Goal: Use online tool/utility: Utilize a website feature to perform a specific function

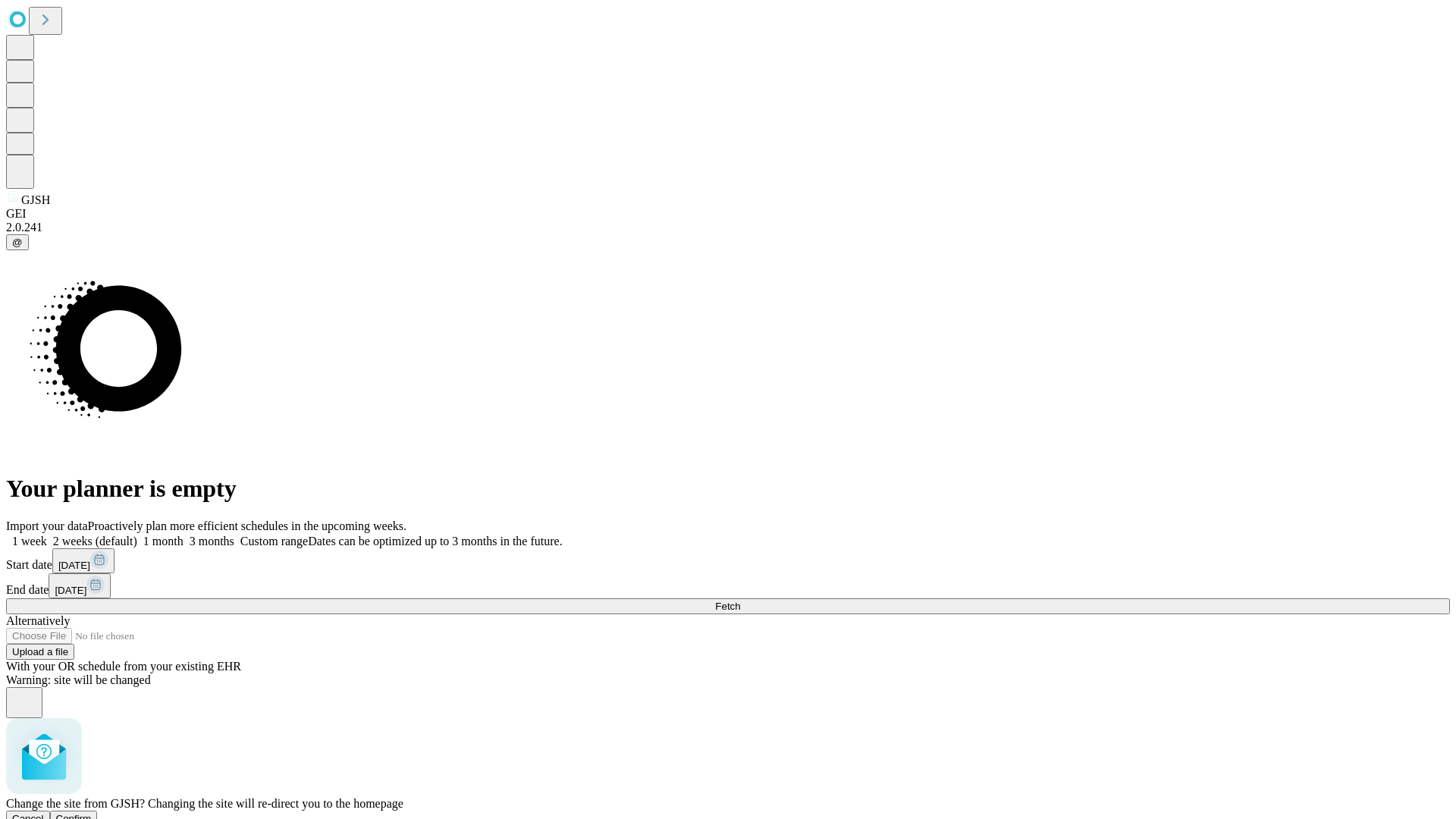
click at [92, 813] on span "Confirm" at bounding box center [73, 818] width 36 height 11
click at [137, 535] on label "2 weeks (default)" at bounding box center [92, 541] width 90 height 13
click at [740, 600] on span "Fetch" at bounding box center [727, 606] width 25 height 11
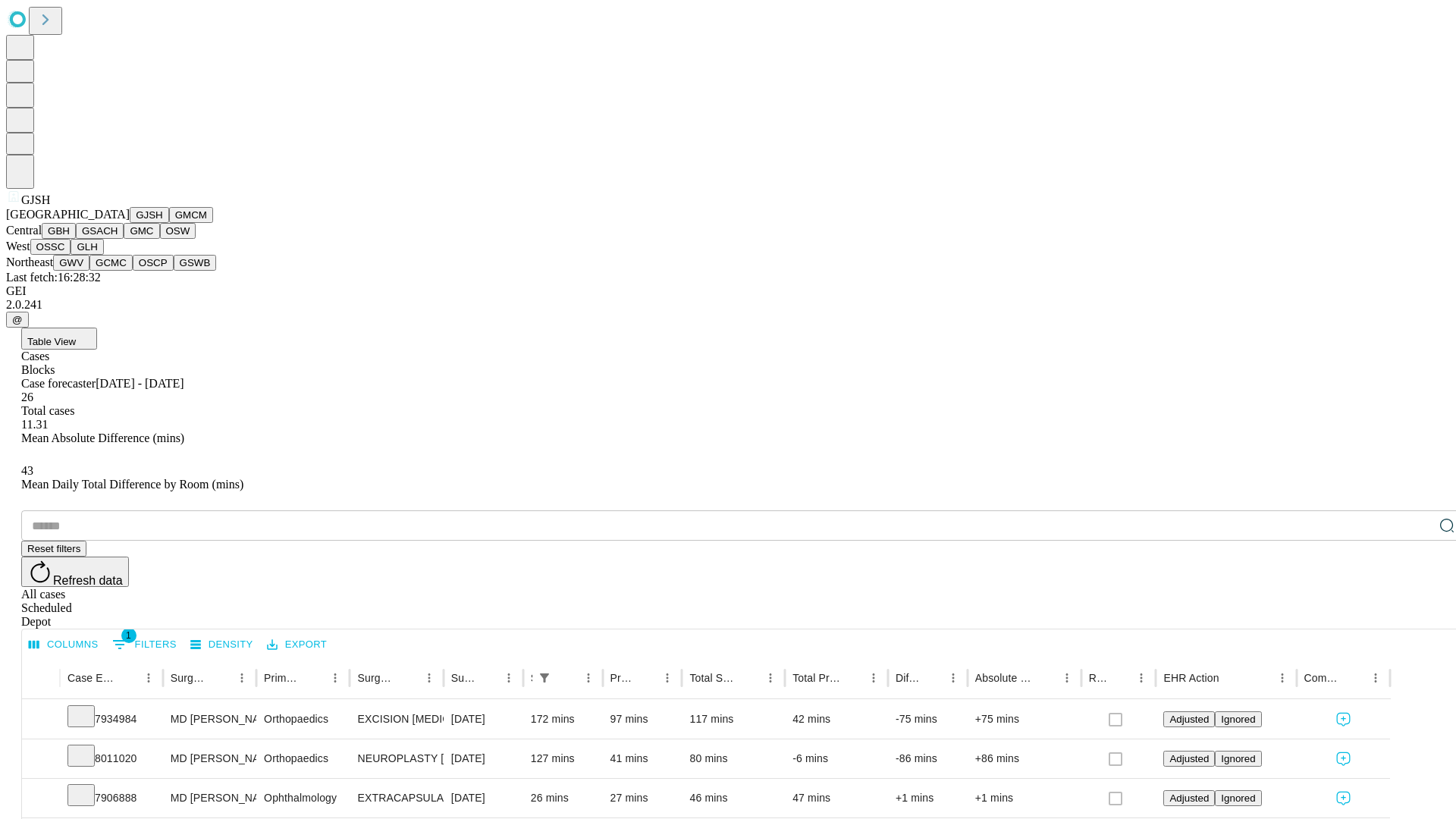
click at [170, 223] on button "GMCM" at bounding box center [191, 215] width 44 height 16
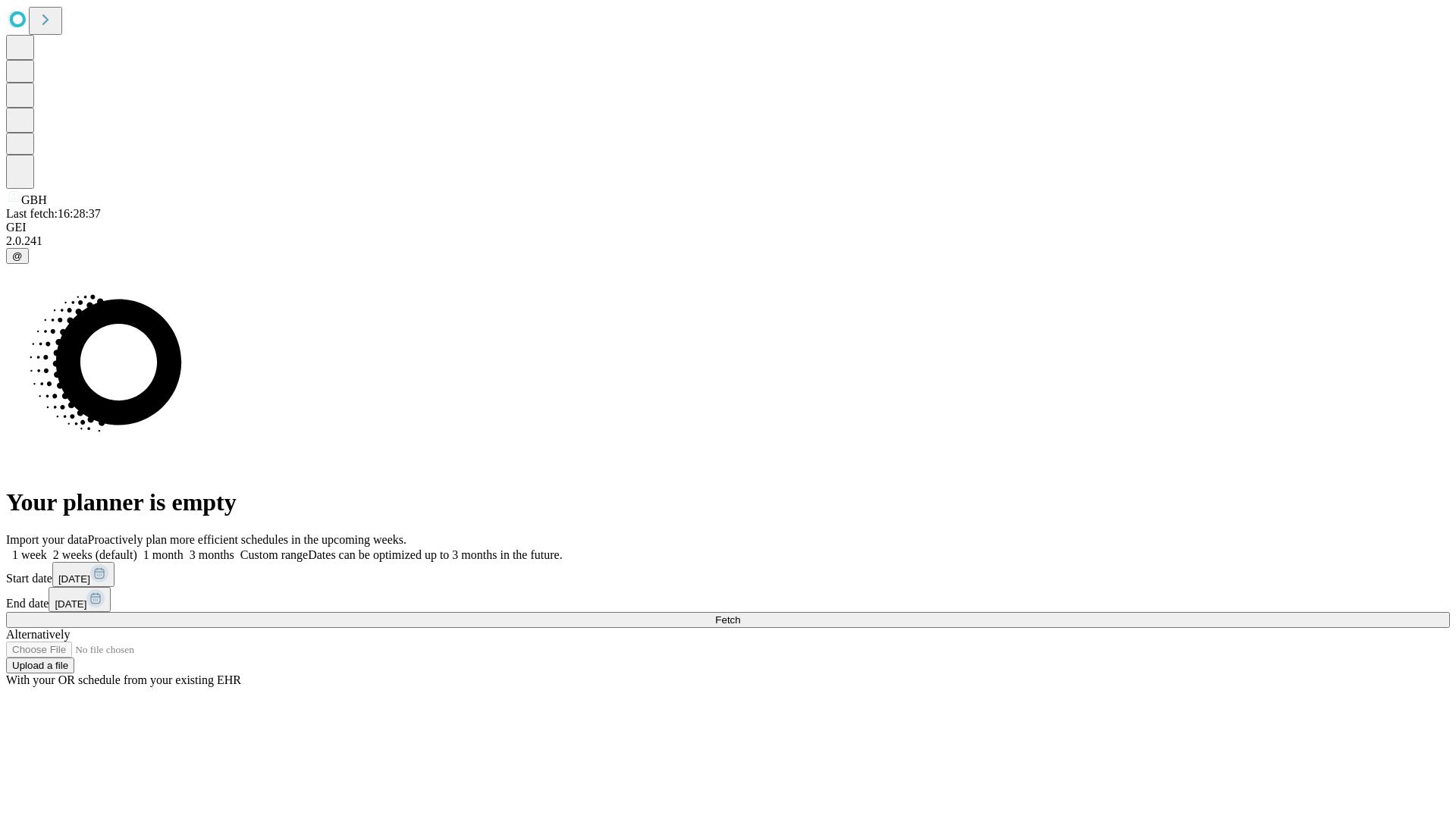
click at [740, 614] on span "Fetch" at bounding box center [727, 620] width 25 height 11
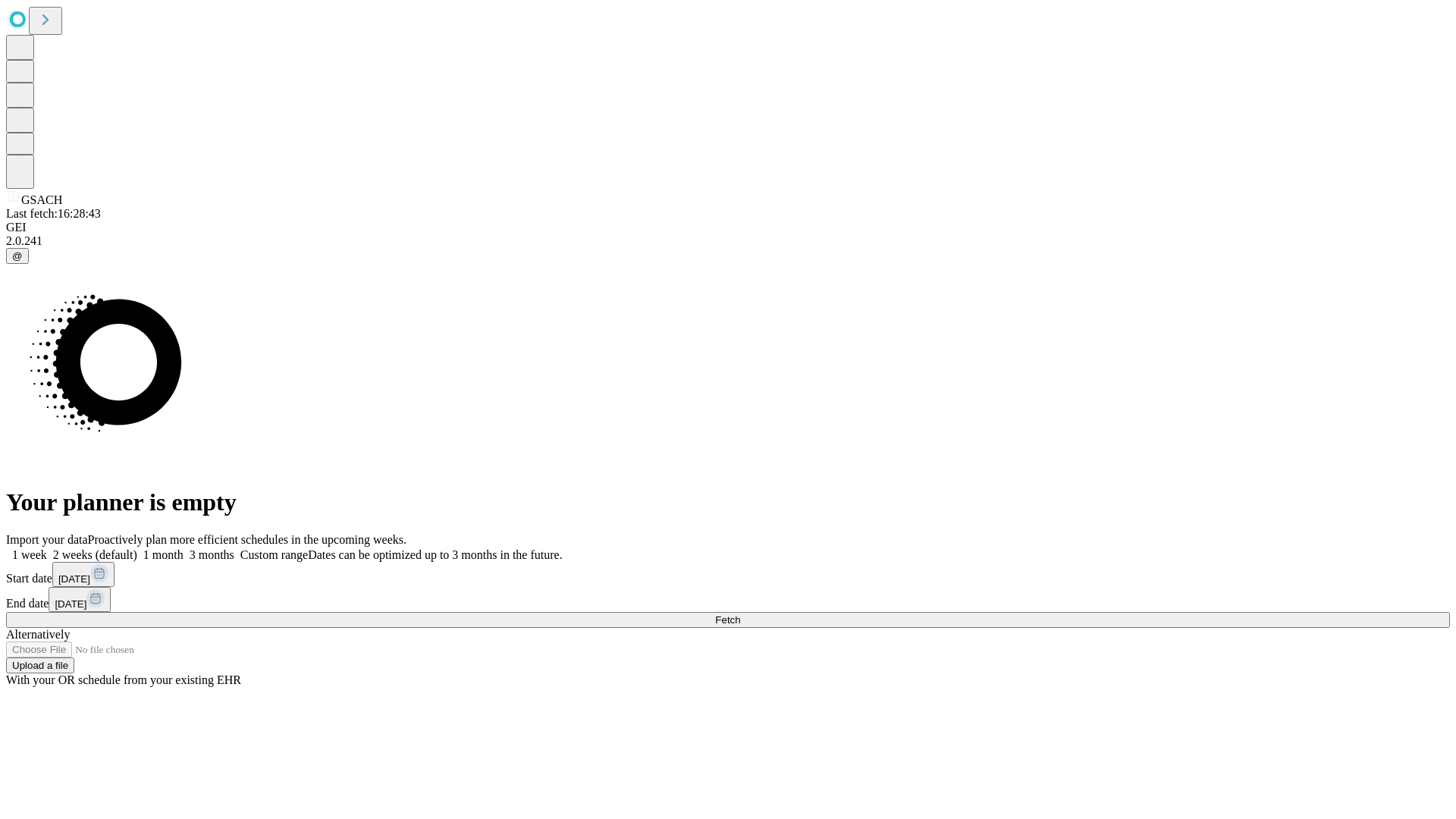
click at [137, 548] on label "2 weeks (default)" at bounding box center [92, 554] width 90 height 13
click at [740, 614] on span "Fetch" at bounding box center [727, 620] width 25 height 11
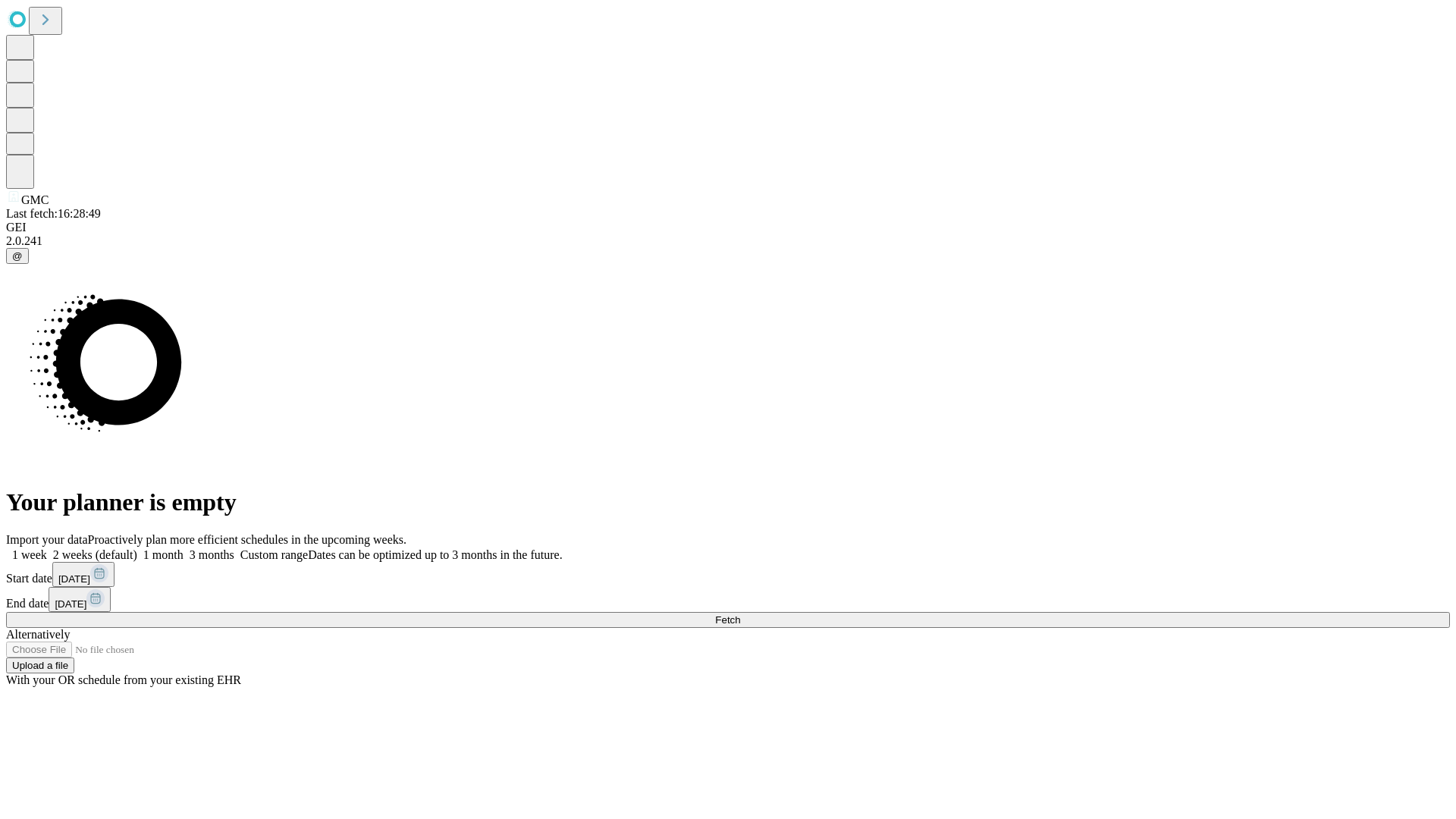
click at [740, 614] on span "Fetch" at bounding box center [727, 620] width 25 height 11
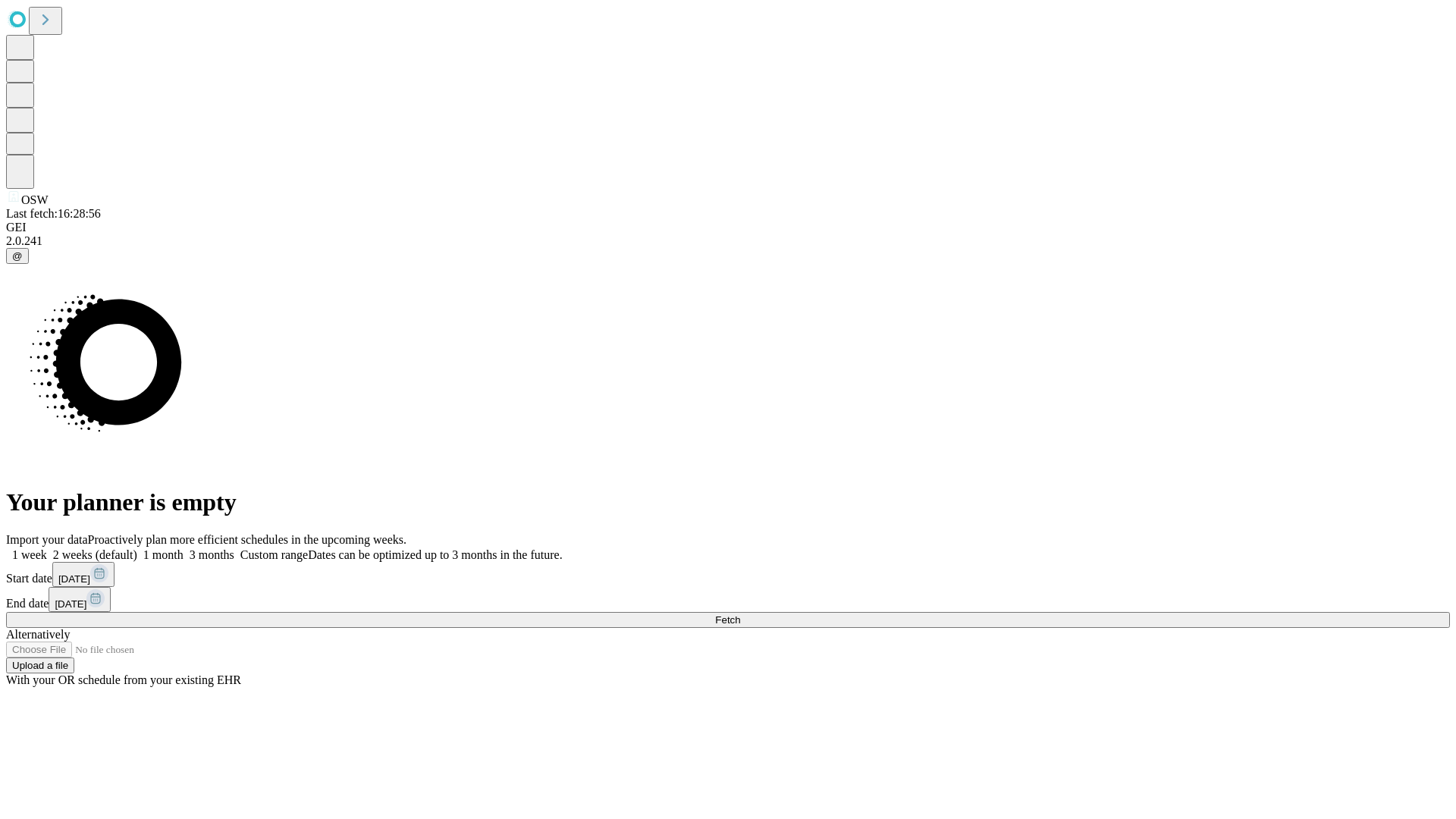
click at [137, 548] on label "2 weeks (default)" at bounding box center [92, 554] width 90 height 13
click at [740, 614] on span "Fetch" at bounding box center [727, 620] width 25 height 11
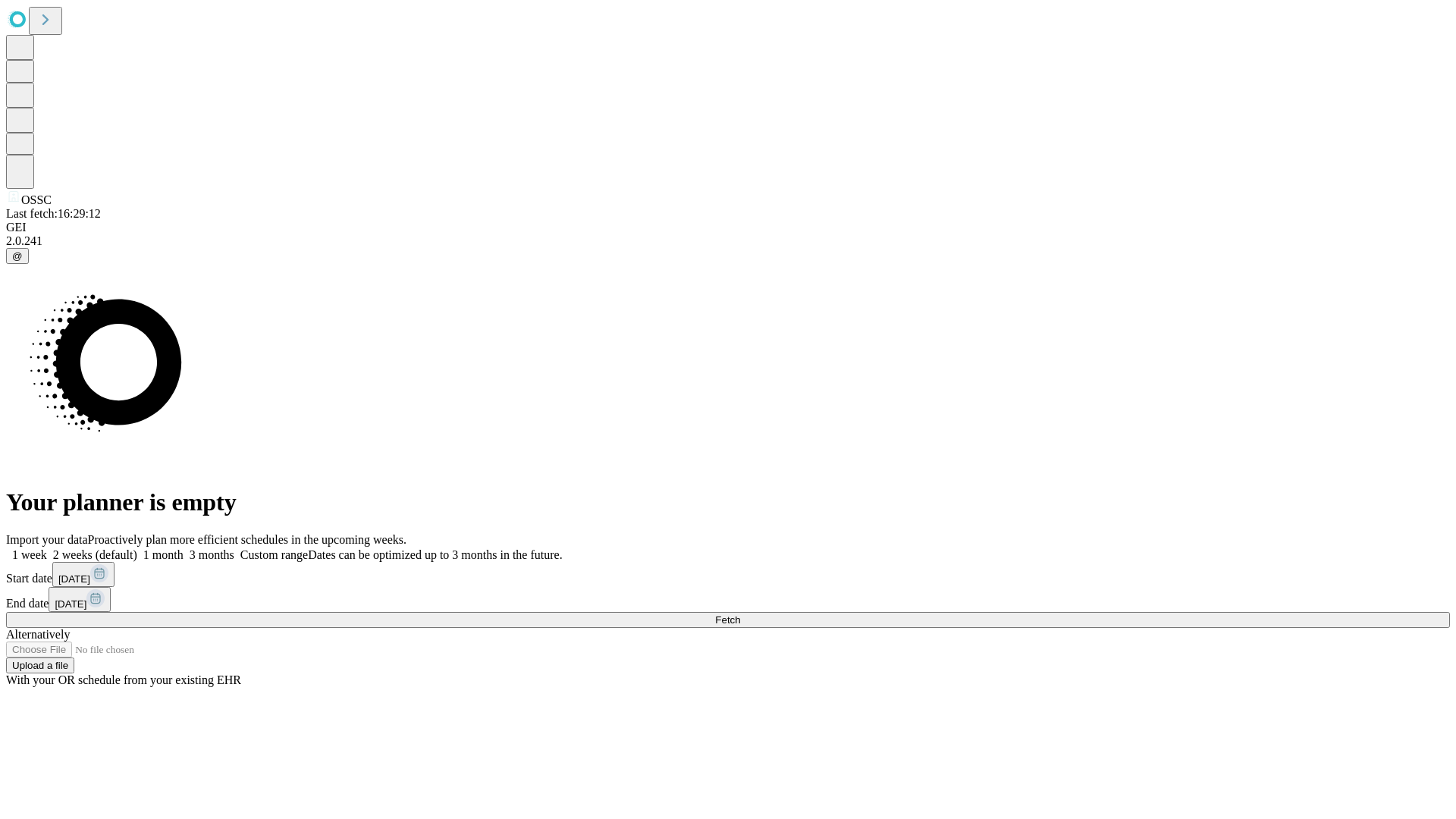
click at [137, 548] on label "2 weeks (default)" at bounding box center [92, 554] width 90 height 13
click at [740, 614] on span "Fetch" at bounding box center [727, 620] width 25 height 11
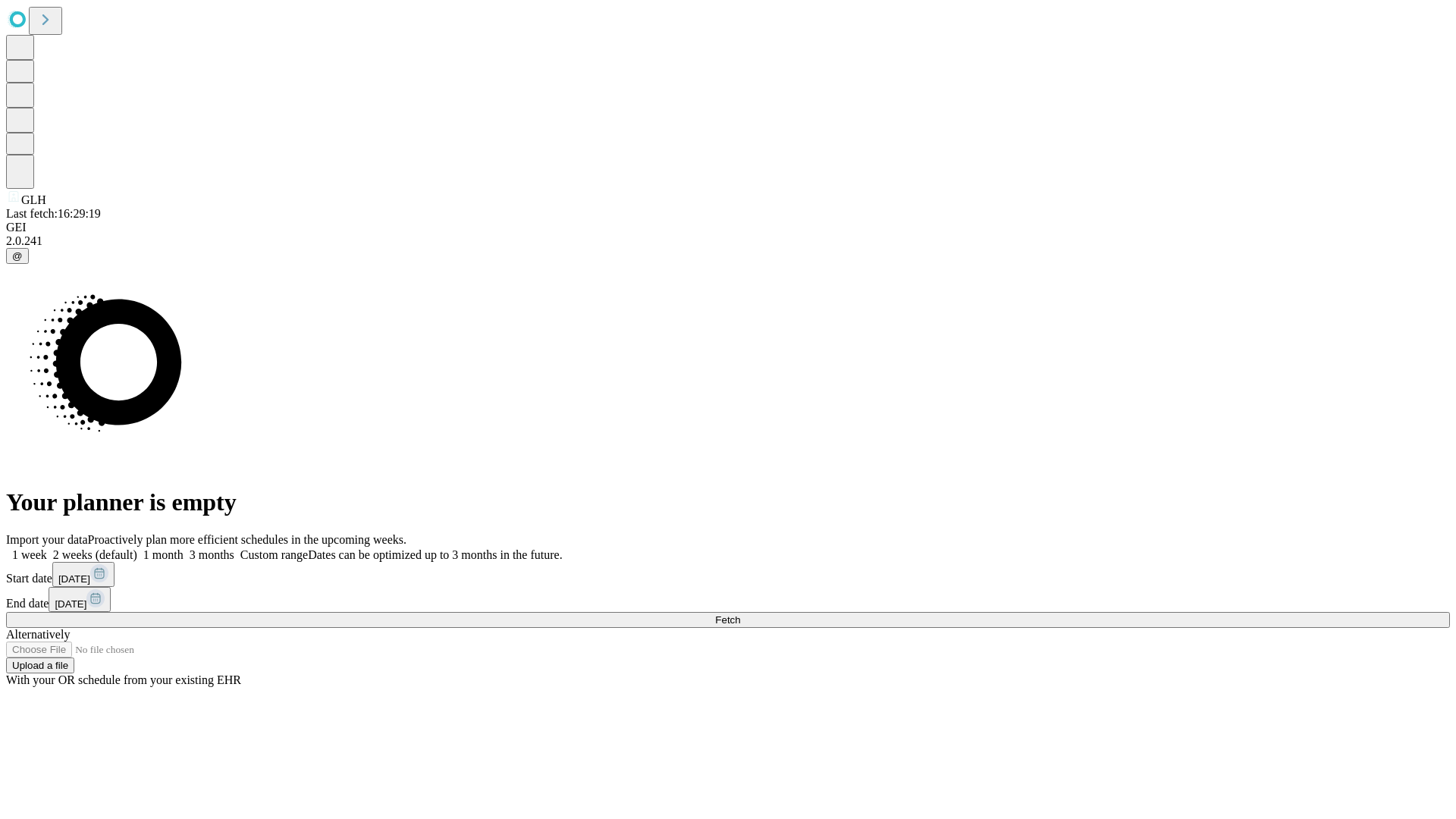
click at [740, 614] on span "Fetch" at bounding box center [727, 620] width 25 height 11
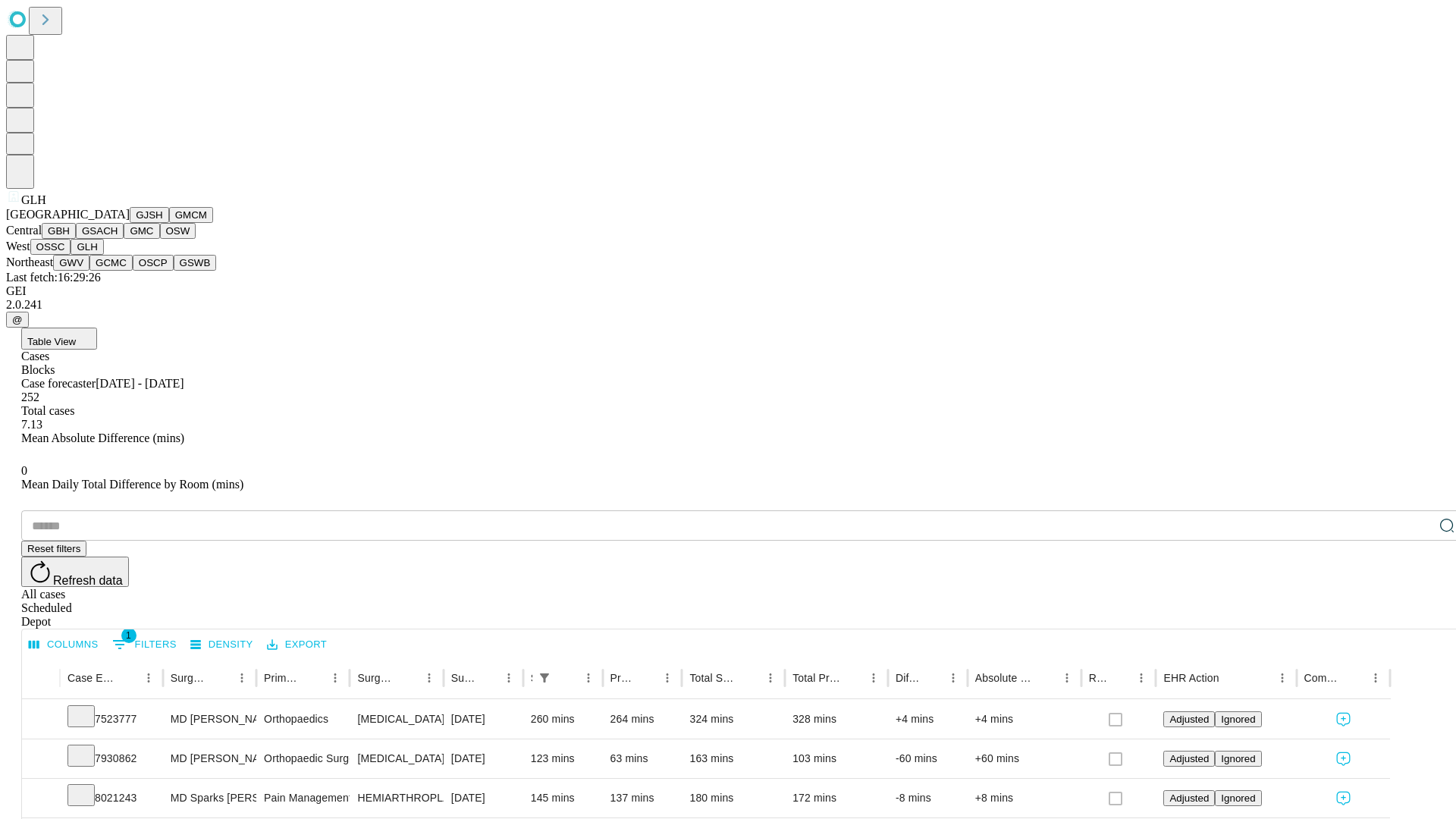
click at [89, 271] on button "GWV" at bounding box center [72, 263] width 37 height 16
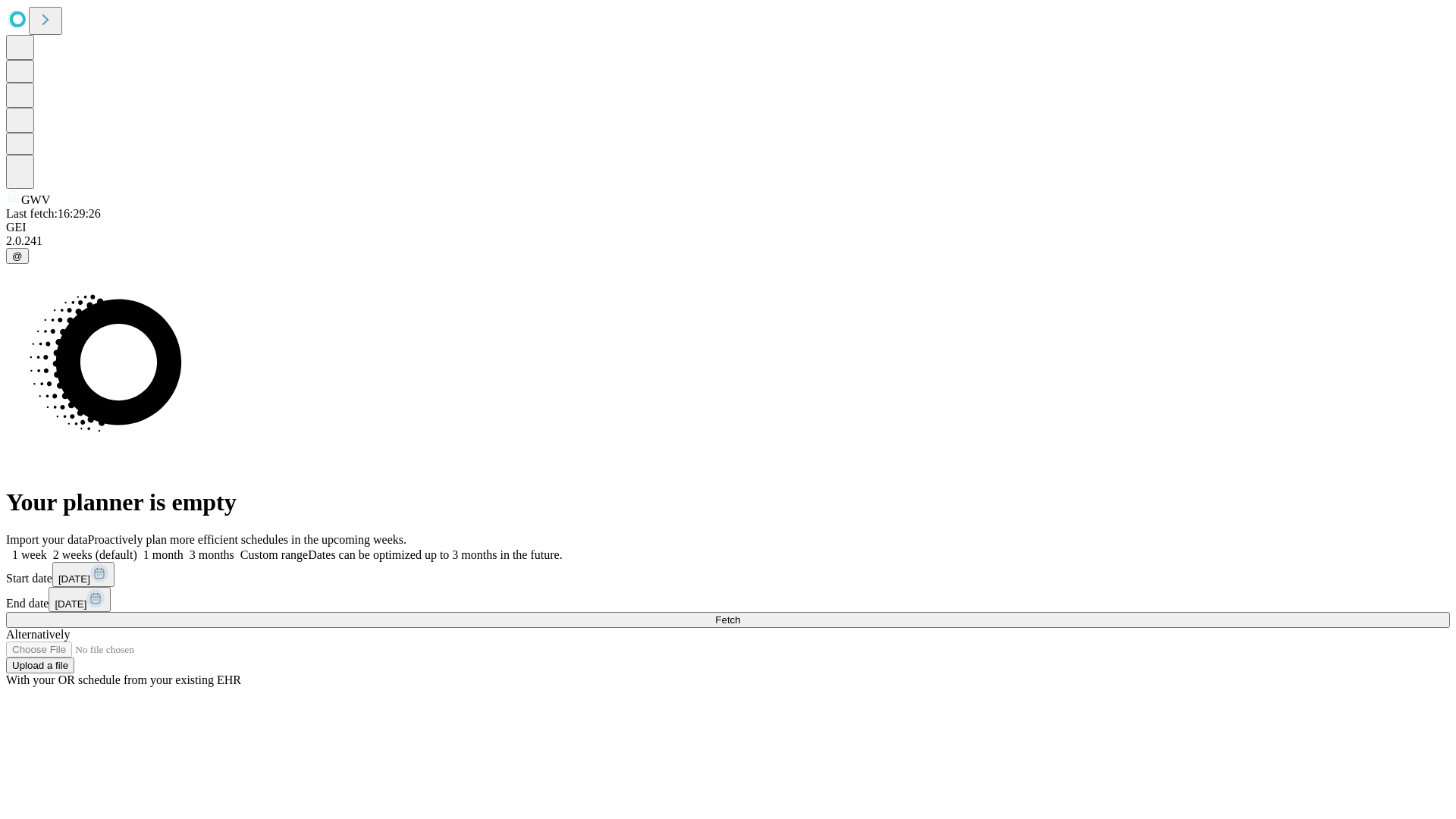
click at [137, 548] on label "2 weeks (default)" at bounding box center [92, 554] width 90 height 13
click at [740, 614] on span "Fetch" at bounding box center [727, 620] width 25 height 11
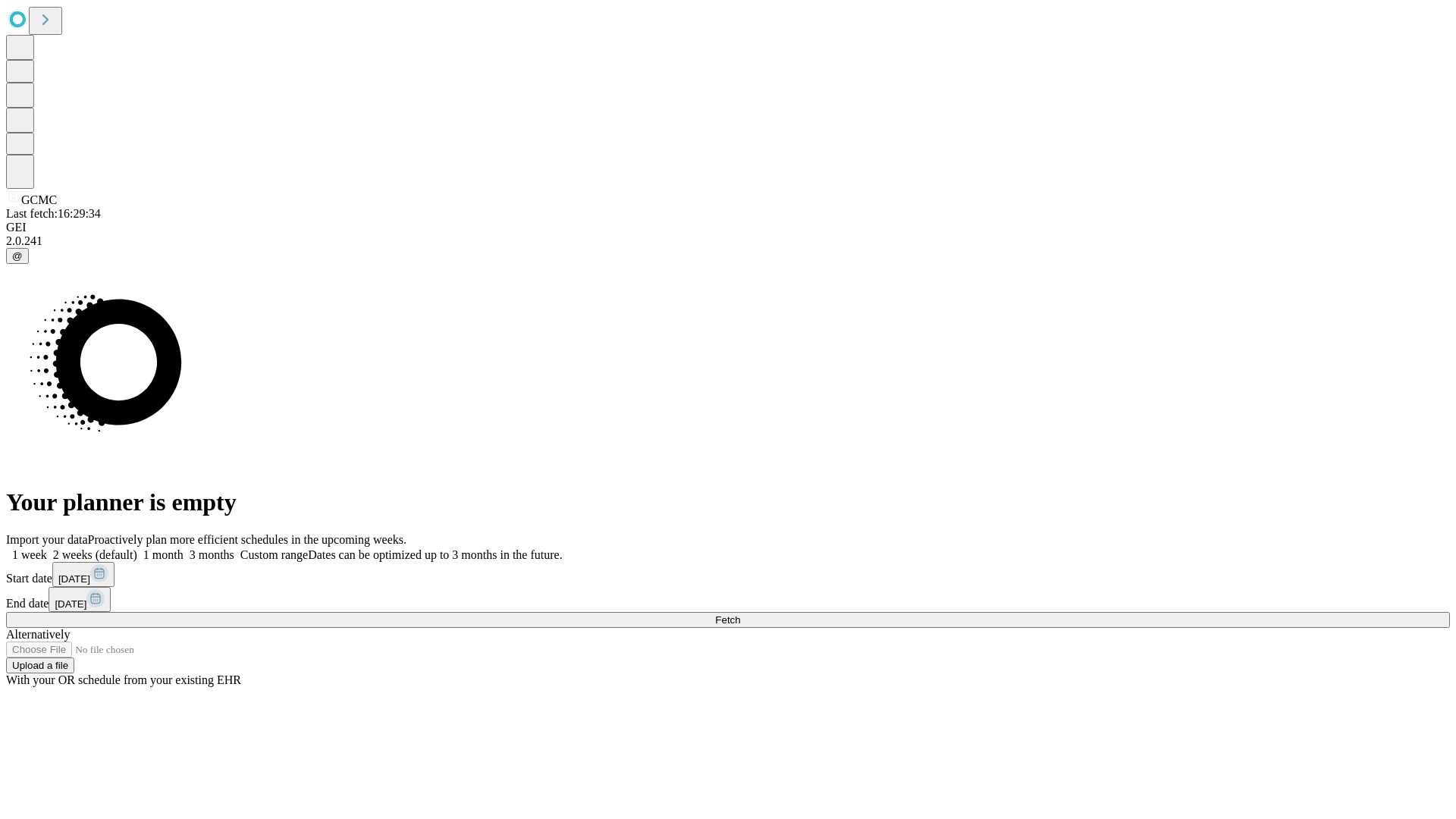
click at [137, 548] on label "2 weeks (default)" at bounding box center [92, 554] width 90 height 13
click at [740, 614] on span "Fetch" at bounding box center [727, 620] width 25 height 11
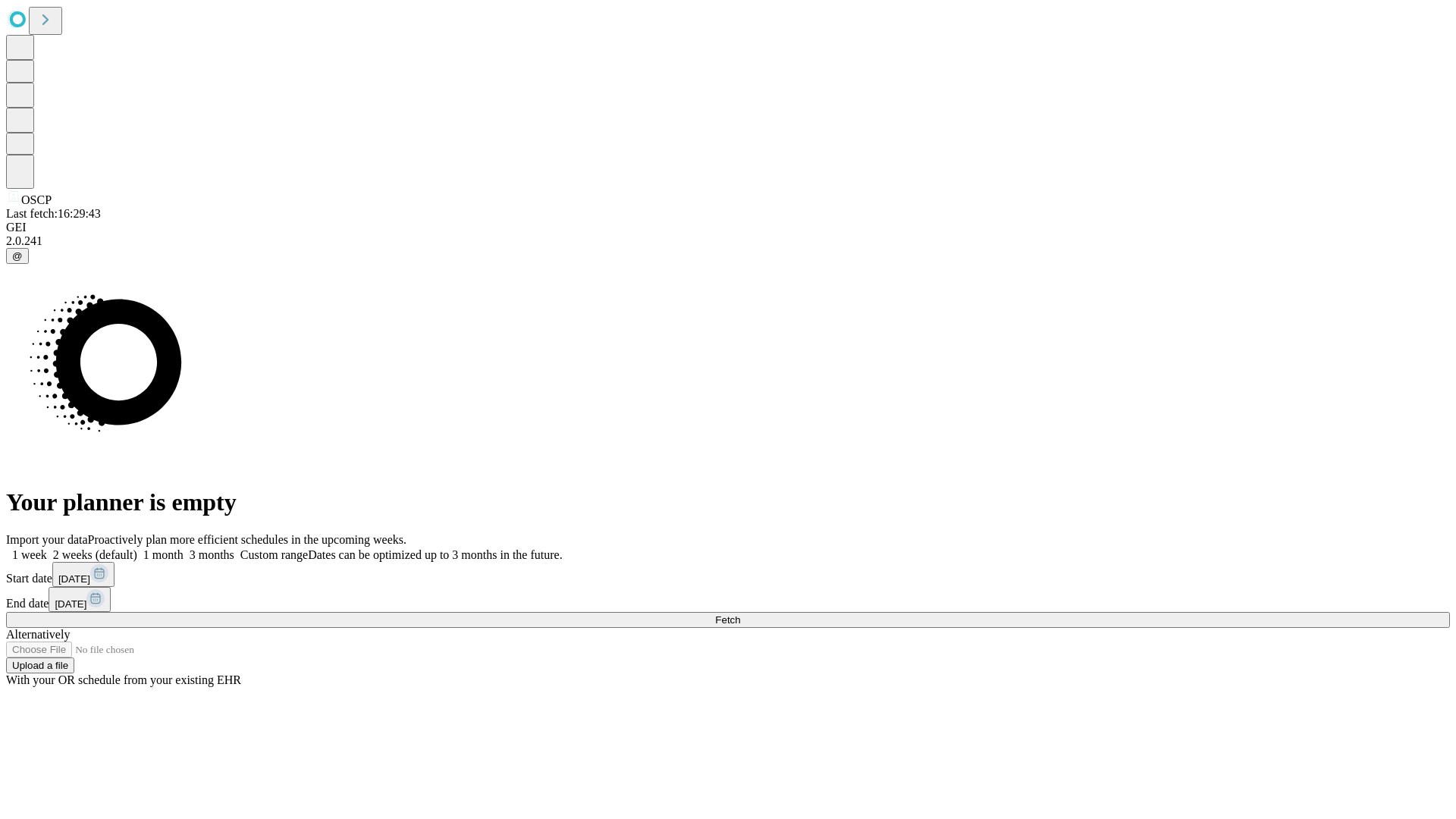
click at [137, 548] on label "2 weeks (default)" at bounding box center [92, 554] width 90 height 13
click at [740, 614] on span "Fetch" at bounding box center [727, 620] width 25 height 11
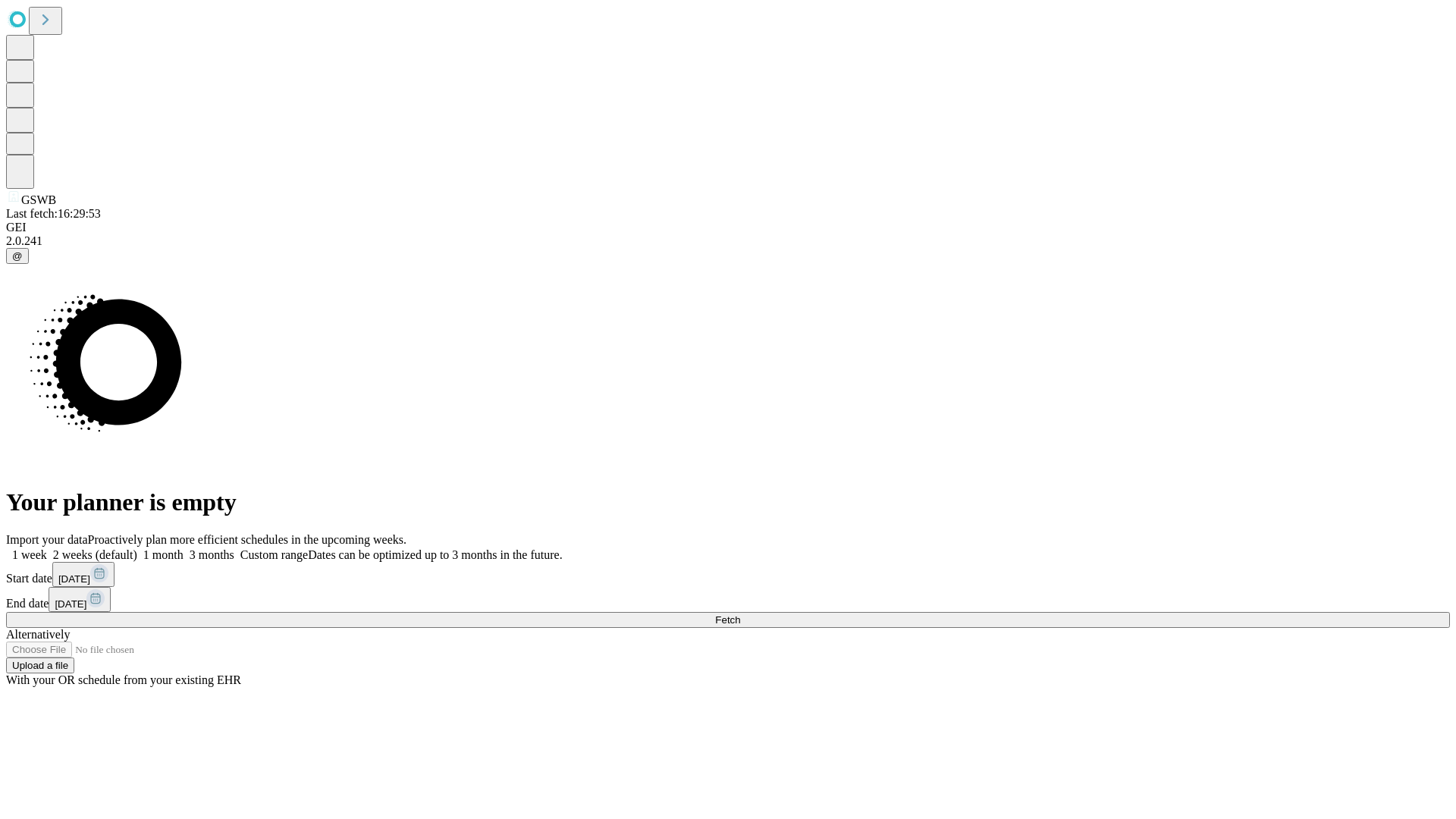
click at [740, 614] on span "Fetch" at bounding box center [727, 620] width 25 height 11
